Goal: Task Accomplishment & Management: Manage account settings

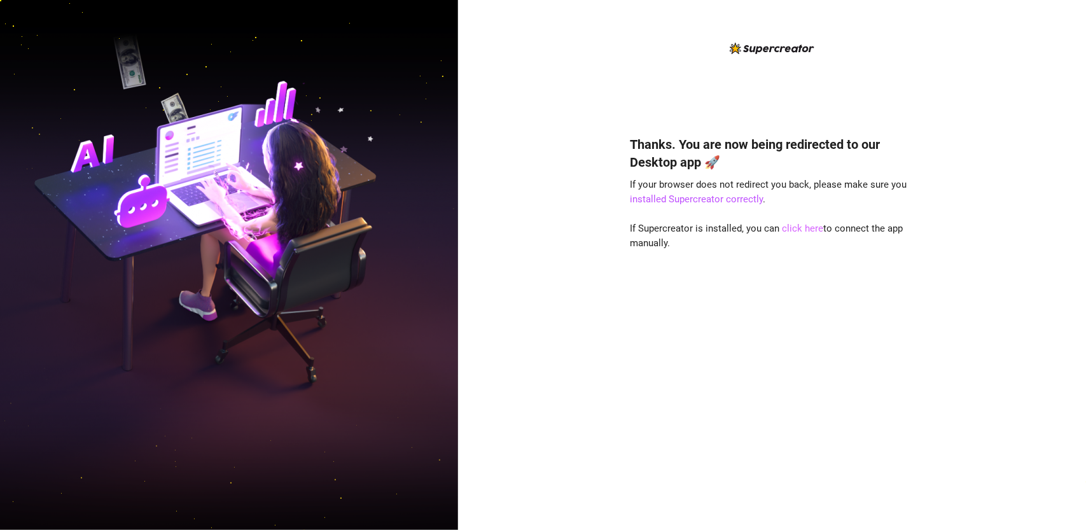
click at [812, 227] on link "click here" at bounding box center [802, 228] width 41 height 11
click at [719, 204] on link "installed Supercreator correctly" at bounding box center [696, 198] width 133 height 11
click at [808, 228] on link "click here" at bounding box center [802, 228] width 41 height 11
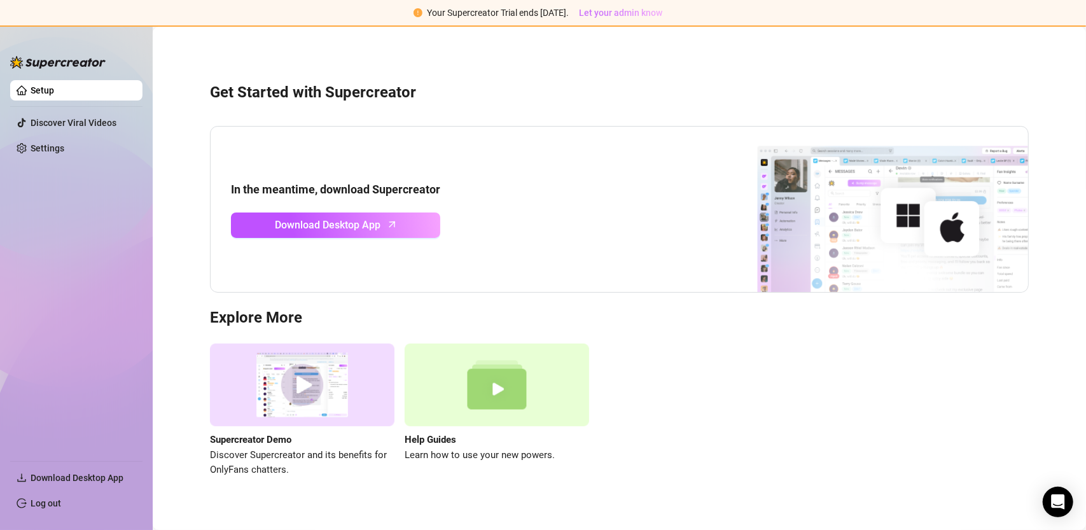
click at [621, 11] on span "Let your admin know" at bounding box center [620, 13] width 83 height 10
click at [39, 147] on link "Settings" at bounding box center [48, 148] width 34 height 10
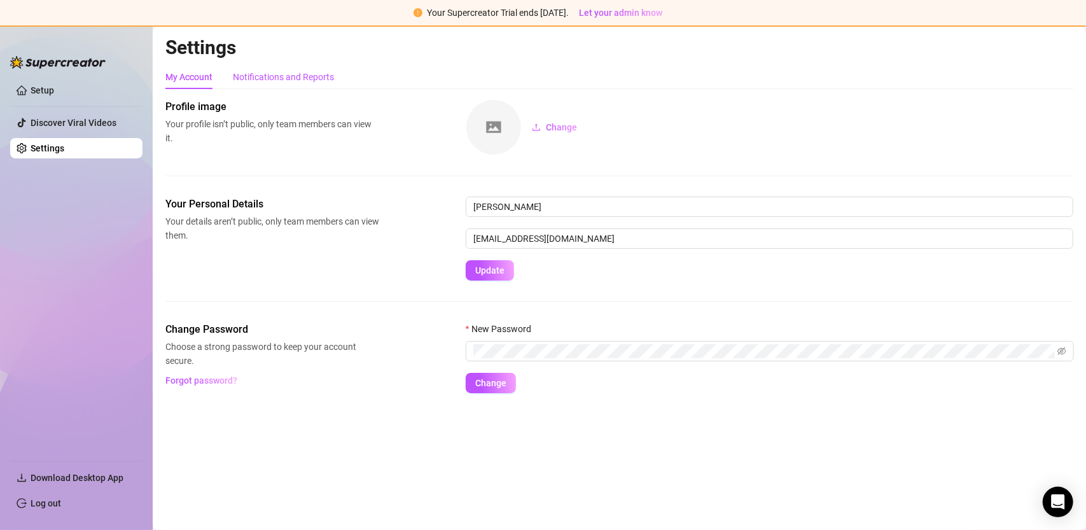
click at [307, 73] on div "Notifications and Reports" at bounding box center [283, 77] width 101 height 14
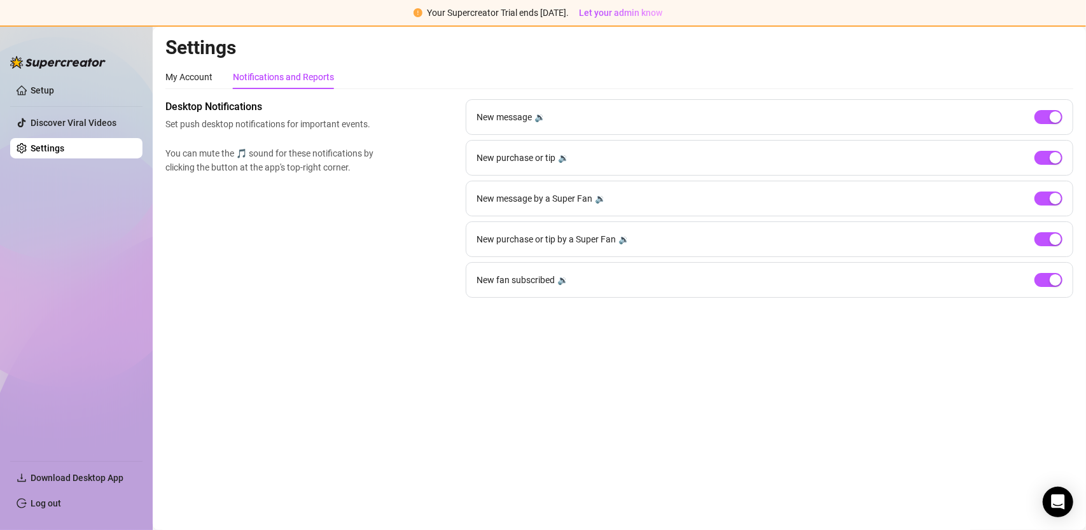
click at [540, 119] on div "🔉" at bounding box center [539, 117] width 11 height 14
click at [559, 159] on div "🔉" at bounding box center [563, 158] width 11 height 14
click at [599, 203] on div "🔉" at bounding box center [600, 198] width 11 height 14
click at [621, 242] on div "🔉" at bounding box center [623, 239] width 11 height 14
click at [558, 281] on div "🔉" at bounding box center [562, 280] width 11 height 14
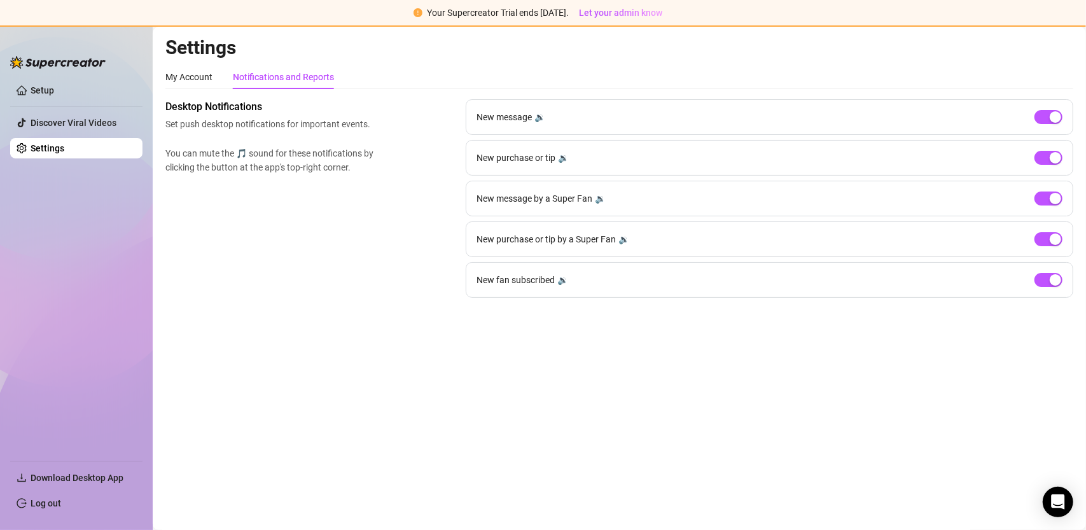
click at [566, 279] on div "🔉" at bounding box center [562, 280] width 11 height 14
click at [41, 85] on link "Setup" at bounding box center [43, 90] width 24 height 10
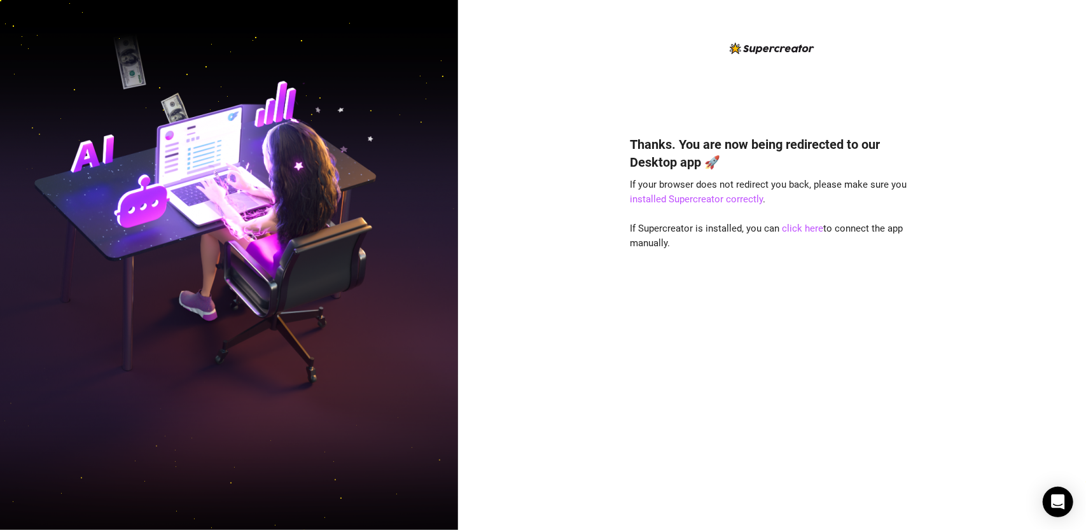
click at [730, 381] on div "Thanks. You are now being redirected to our Desktop app 🚀 If your browser does …" at bounding box center [772, 313] width 284 height 391
click at [803, 291] on div "Thanks. You are now being redirected to our Desktop app 🚀 If your browser does …" at bounding box center [772, 313] width 284 height 391
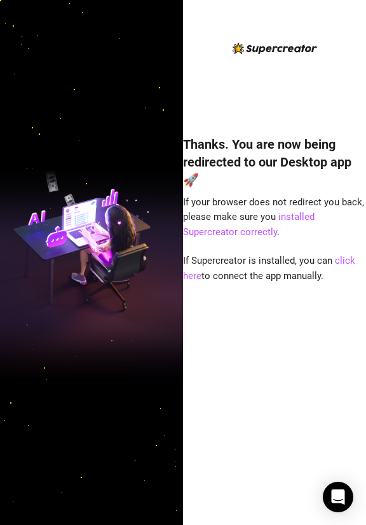
click at [56, 68] on div at bounding box center [91, 262] width 183 height 525
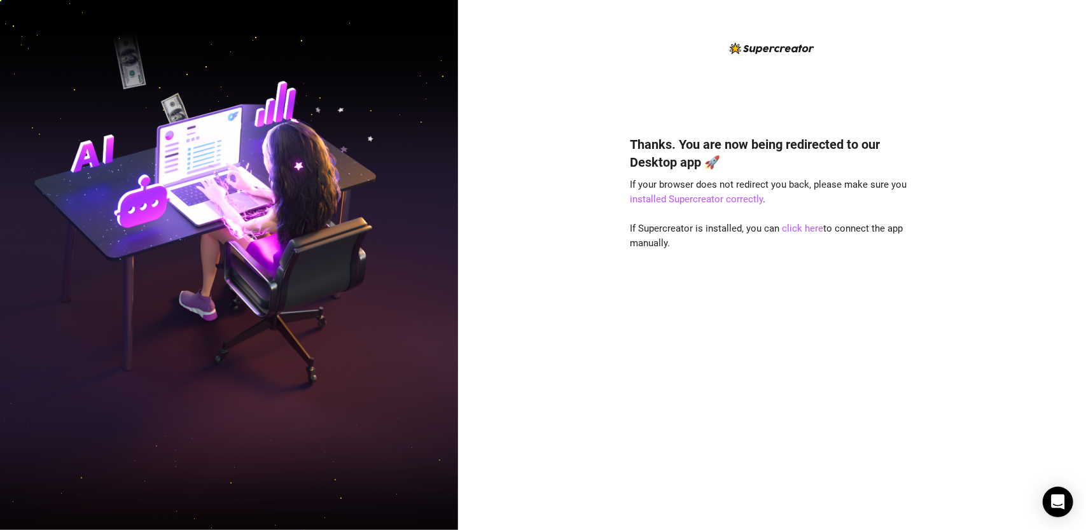
click at [979, 354] on div "Thanks. You are now being redirected to our Desktop app 🚀 If your browser does …" at bounding box center [772, 265] width 628 height 530
click at [805, 231] on link "click here" at bounding box center [802, 228] width 41 height 11
